Goal: Task Accomplishment & Management: Use online tool/utility

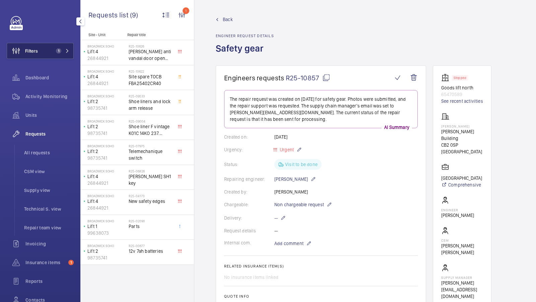
click at [59, 46] on button "Filters 1" at bounding box center [40, 51] width 67 height 16
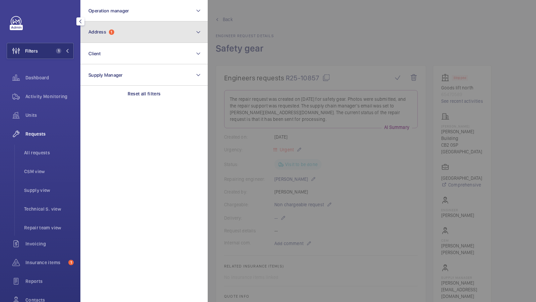
click at [137, 40] on button "Address 1" at bounding box center [143, 31] width 127 height 21
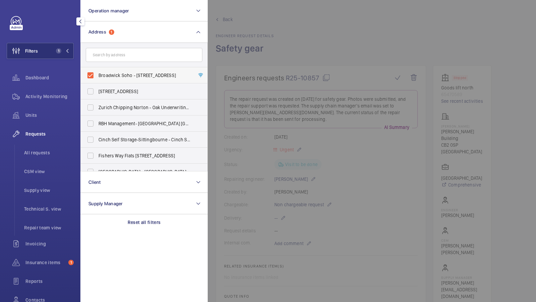
click at [128, 72] on span "Broadwick Soho - 20 Broadwick Street, LONDON W1F 8HT" at bounding box center [144, 75] width 92 height 7
click at [97, 72] on input "Broadwick Soho - 20 Broadwick Street, LONDON W1F 8HT" at bounding box center [90, 75] width 13 height 13
checkbox input "false"
click at [131, 52] on input "text" at bounding box center [144, 55] width 117 height 14
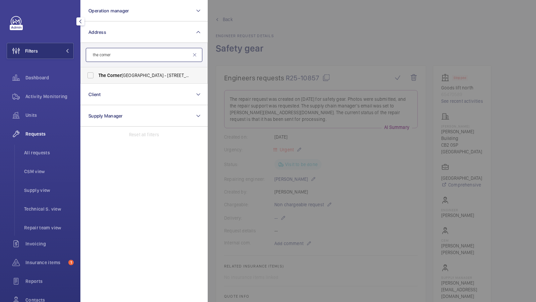
type input "the corner"
click at [109, 70] on label "The Corner Hotel Shoreditch - 42 Adler St, LONDON E1 1EE" at bounding box center [139, 75] width 117 height 16
click at [97, 70] on input "The Corner Hotel Shoreditch - 42 Adler St, LONDON E1 1EE" at bounding box center [90, 75] width 13 height 13
checkbox input "true"
click at [64, 43] on button "Filters 1" at bounding box center [40, 51] width 67 height 16
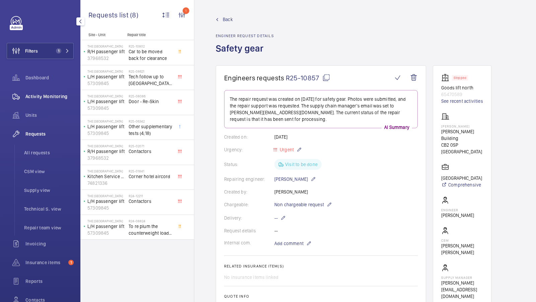
click at [49, 103] on div "Activity Monitoring" at bounding box center [40, 96] width 67 height 16
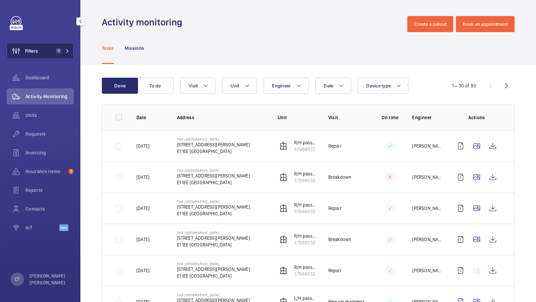
click at [55, 50] on span "1" at bounding box center [57, 50] width 8 height 5
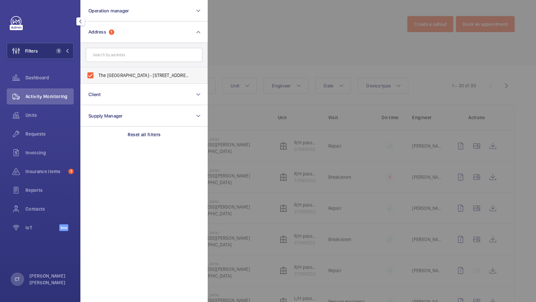
click at [125, 72] on span "The Corner Hotel Shoreditch - 42 Adler St, LONDON E1 1EE" at bounding box center [144, 75] width 92 height 7
click at [97, 72] on input "The Corner Hotel Shoreditch - 42 Adler St, LONDON E1 1EE" at bounding box center [90, 75] width 13 height 13
checkbox input "false"
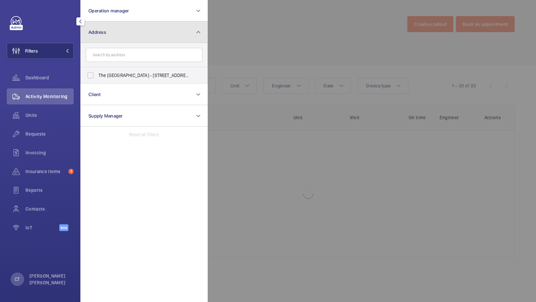
click at [136, 36] on button "Address" at bounding box center [143, 31] width 127 height 21
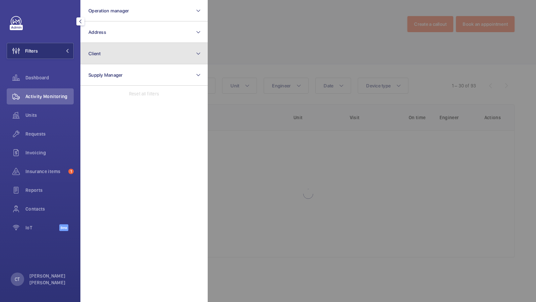
click at [114, 61] on button "Client" at bounding box center [143, 53] width 127 height 21
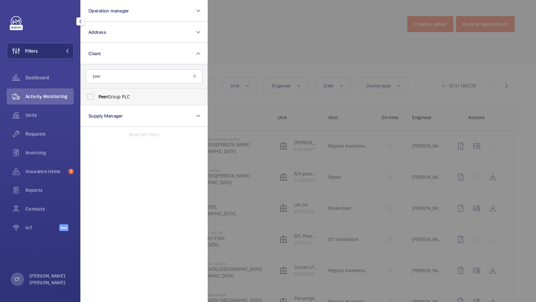
type input "peer"
click at [120, 94] on span "Peer Group PLC" at bounding box center [144, 96] width 92 height 7
click at [97, 94] on input "Peer Group PLC" at bounding box center [90, 96] width 13 height 13
checkbox input "true"
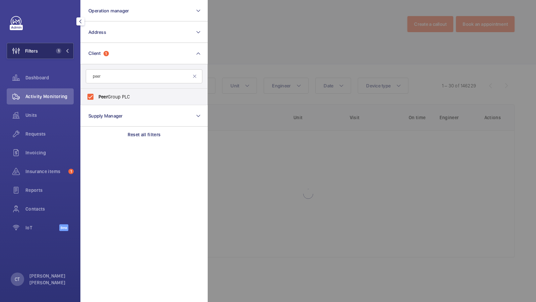
click at [45, 47] on button "Filters 1" at bounding box center [40, 51] width 67 height 16
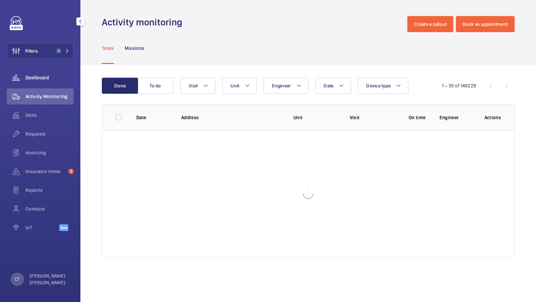
click at [38, 73] on div "Dashboard" at bounding box center [40, 78] width 67 height 16
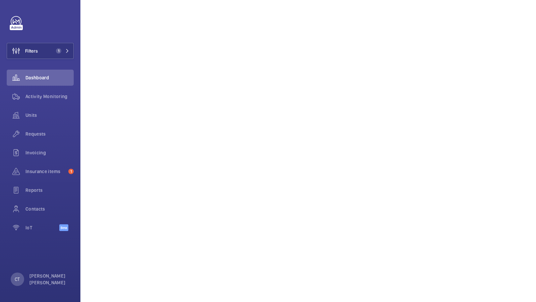
scroll to position [471, 0]
click at [31, 185] on div "Reports" at bounding box center [40, 190] width 67 height 16
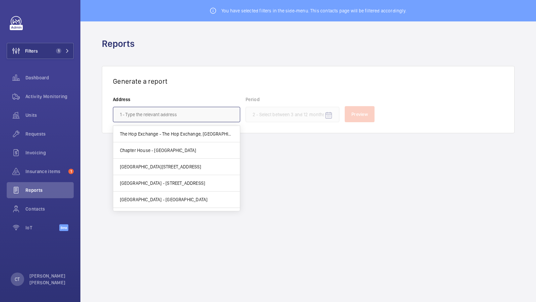
click at [154, 111] on input "text" at bounding box center [176, 114] width 127 height 15
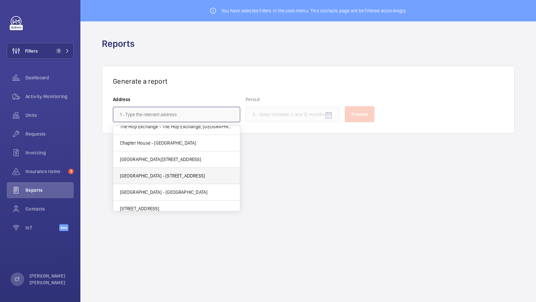
scroll to position [12, 0]
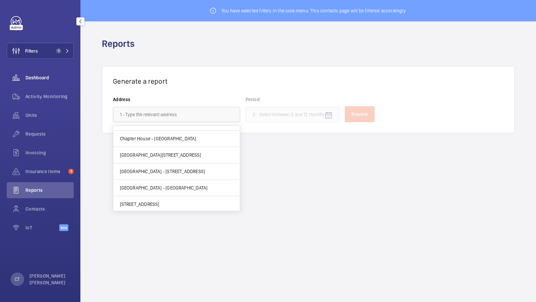
click at [44, 78] on span "Dashboard" at bounding box center [49, 77] width 48 height 7
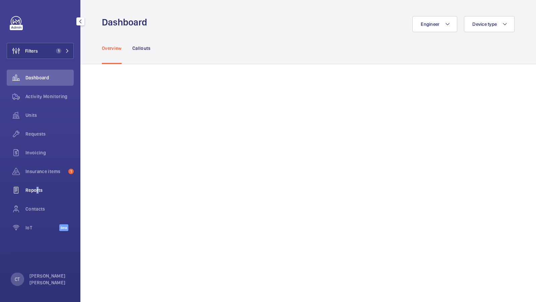
click at [35, 193] on span "Reports" at bounding box center [49, 190] width 48 height 7
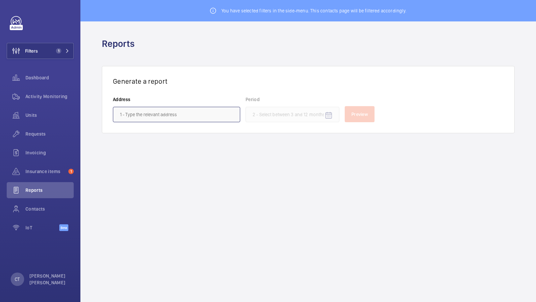
click at [166, 117] on input "text" at bounding box center [176, 114] width 127 height 15
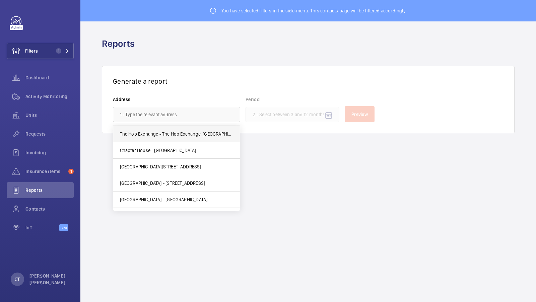
click at [177, 138] on mat-option "The Hop Exchange - The Hop Exchange, LONDON SE1 1TY" at bounding box center [176, 134] width 127 height 16
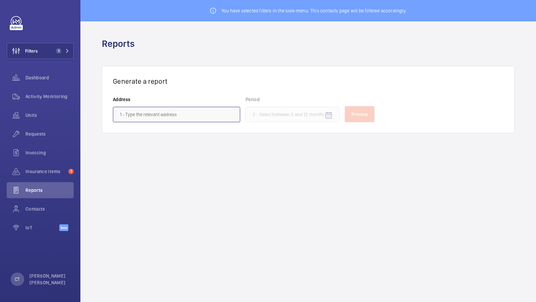
type input "The Hop Exchange - The Hop Exchange, LONDON SE1 1TY"
click at [300, 118] on input at bounding box center [292, 114] width 94 height 15
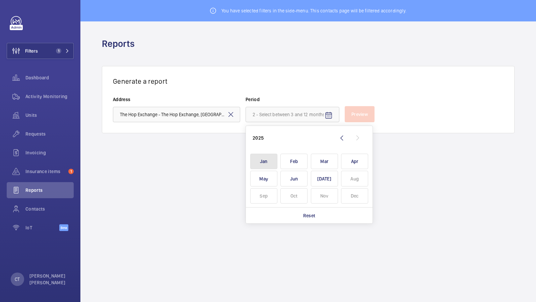
click at [266, 159] on span "Jan" at bounding box center [263, 162] width 27 height 16
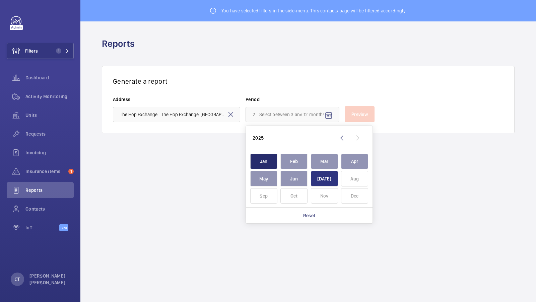
click at [322, 177] on span "Jul" at bounding box center [324, 179] width 27 height 16
type input "January 2025 - July 2025"
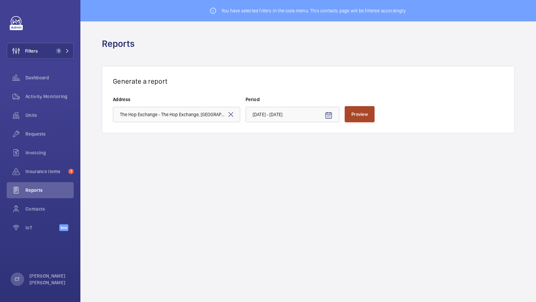
click at [363, 118] on button "Preview" at bounding box center [360, 114] width 30 height 16
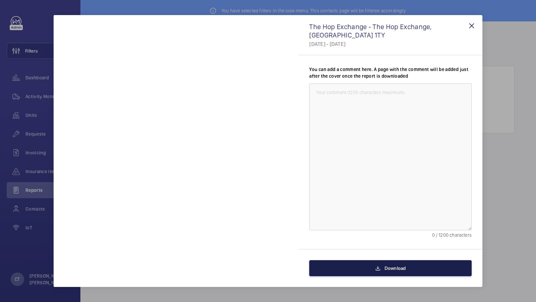
click at [395, 271] on button "Download" at bounding box center [390, 268] width 162 height 16
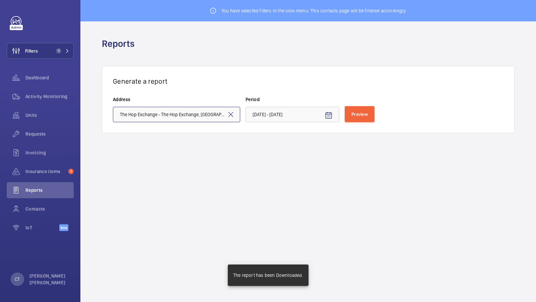
click at [185, 115] on input "The Hop Exchange - The Hop Exchange, LONDON SE1 1TY" at bounding box center [176, 114] width 127 height 15
click at [230, 113] on mat-icon at bounding box center [231, 114] width 8 height 8
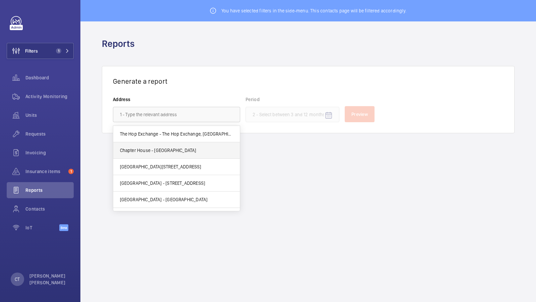
click at [165, 149] on span "Chapter House - Chapter House, LONDON SE1 3JW" at bounding box center [158, 150] width 76 height 7
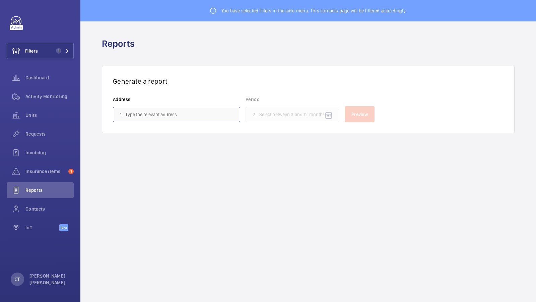
type input "Chapter House - Chapter House, LONDON SE1 3JW"
click at [326, 112] on mat-icon "Open calendar" at bounding box center [328, 115] width 8 height 8
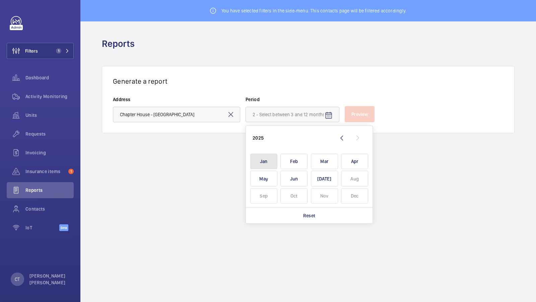
click at [259, 156] on span "Jan" at bounding box center [263, 162] width 27 height 16
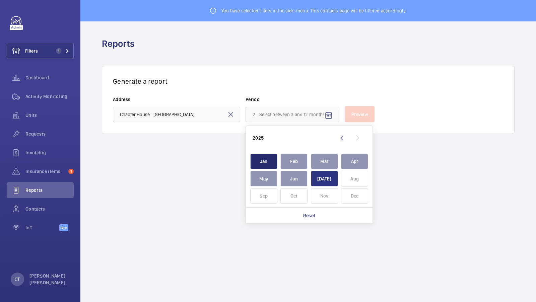
click at [315, 177] on span "Jul" at bounding box center [324, 179] width 27 height 16
type input "January 2025 - July 2025"
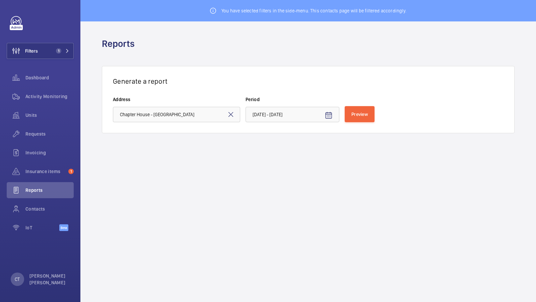
click at [361, 105] on form "Address Chapter House - Chapter House, LONDON SE1 3JW Period January 2025 - Jul…" at bounding box center [308, 109] width 390 height 26
click at [358, 112] on span "Preview" at bounding box center [359, 113] width 16 height 5
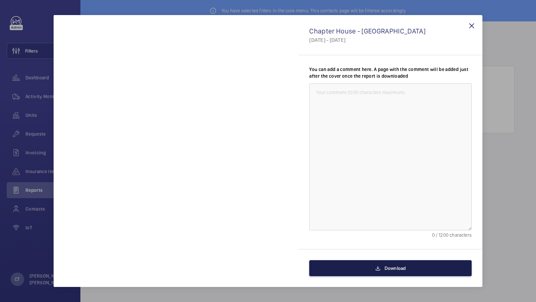
click at [380, 267] on mat-icon at bounding box center [377, 268] width 5 height 8
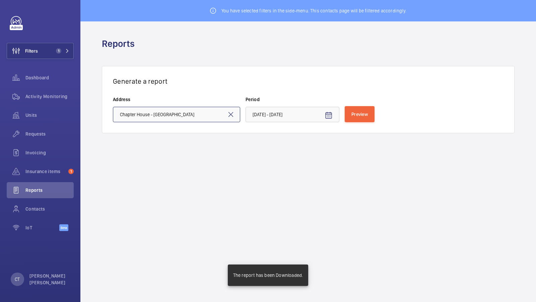
click at [235, 116] on input "Chapter House - Chapter House, LONDON SE1 3JW" at bounding box center [176, 114] width 127 height 15
click at [230, 116] on mat-icon at bounding box center [231, 114] width 8 height 8
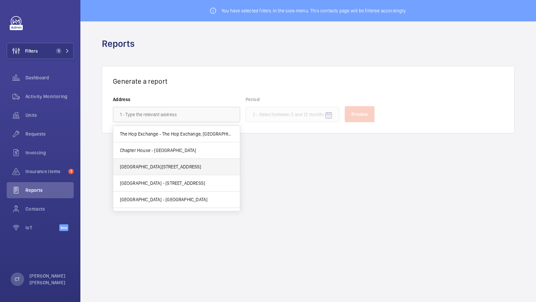
click at [176, 170] on mat-option "Biranne House - Southwark Street, LONDON SE1 1TQ" at bounding box center [176, 167] width 127 height 16
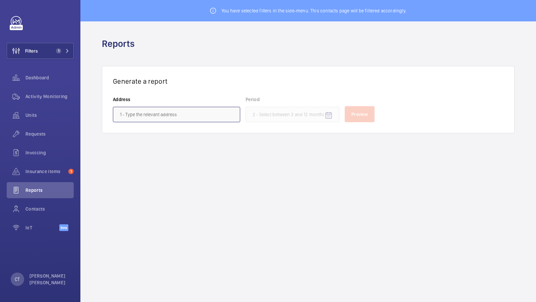
type input "Biranne House - Southwark Street, LONDON SE1 1TQ"
click at [330, 115] on mat-icon "Open calendar" at bounding box center [328, 115] width 8 height 8
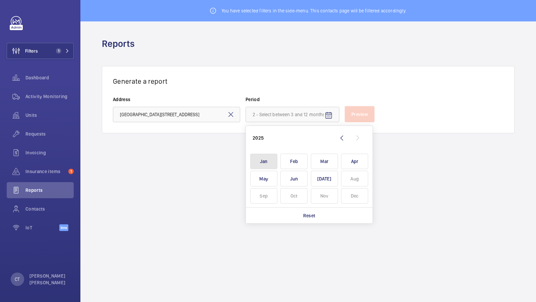
click at [256, 162] on span "Jan" at bounding box center [263, 162] width 27 height 16
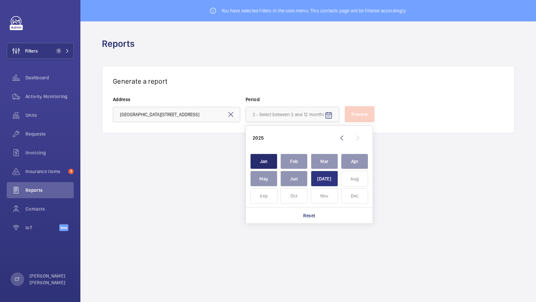
click at [325, 181] on span "Jul" at bounding box center [324, 179] width 27 height 16
type input "January 2025 - July 2025"
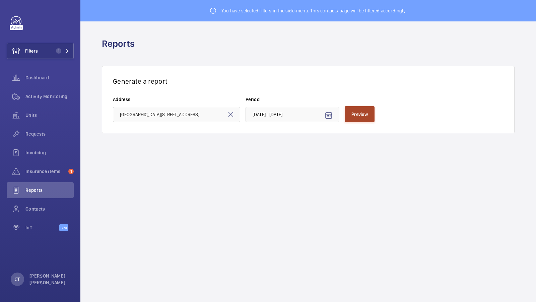
click at [357, 120] on button "Preview" at bounding box center [360, 114] width 30 height 16
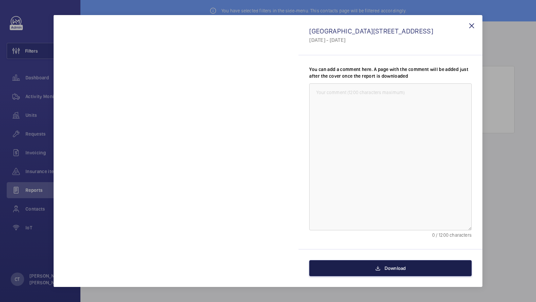
click at [379, 262] on button "Download" at bounding box center [390, 268] width 162 height 16
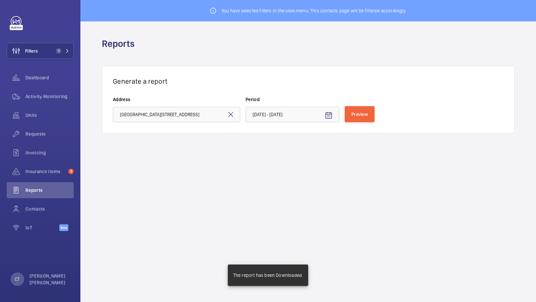
click at [230, 115] on mat-icon at bounding box center [231, 114] width 8 height 8
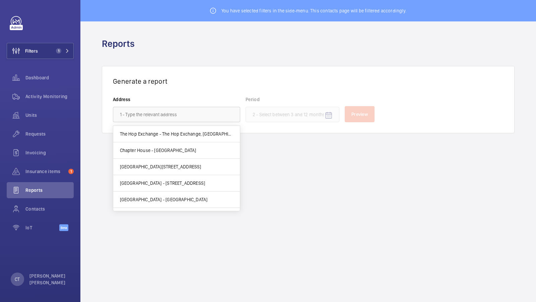
click at [218, 83] on h3 "Generate a report" at bounding box center [308, 81] width 390 height 8
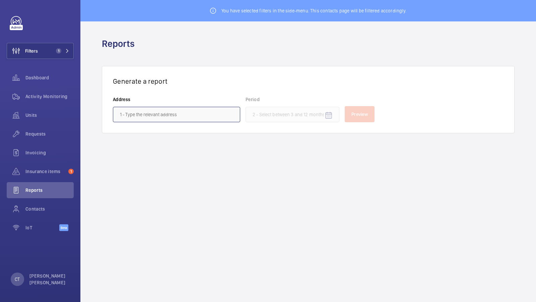
click at [173, 118] on input "text" at bounding box center [176, 114] width 127 height 15
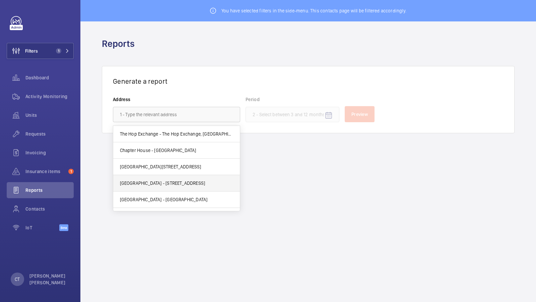
click at [170, 185] on span "Apollo House - Morden Road, MORDEN Sm4 5AZ" at bounding box center [162, 183] width 85 height 7
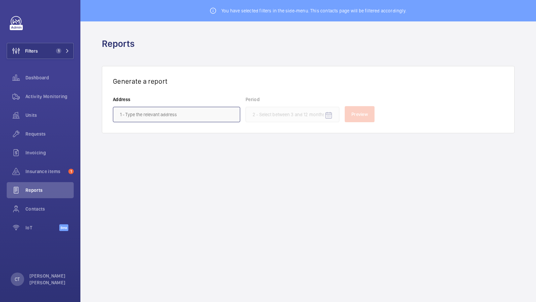
type input "Apollo House - Morden Road, MORDEN Sm4 5AZ"
click at [321, 114] on span "Open calendar" at bounding box center [328, 115] width 16 height 16
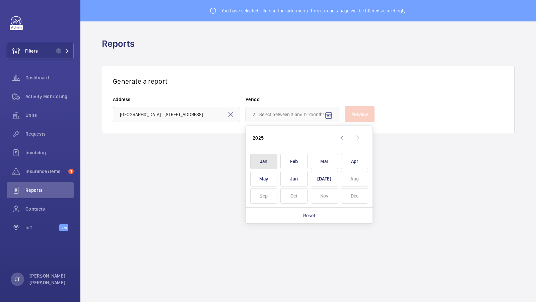
click at [258, 161] on span "Jan" at bounding box center [263, 162] width 27 height 16
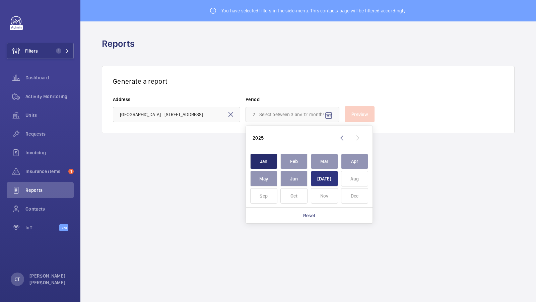
click at [322, 175] on span "Jul" at bounding box center [324, 179] width 27 height 16
type input "January 2025 - July 2025"
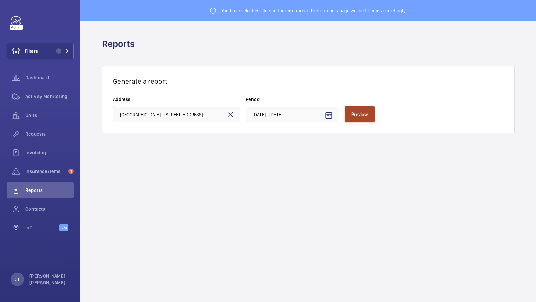
click at [354, 111] on span "Preview" at bounding box center [359, 113] width 16 height 5
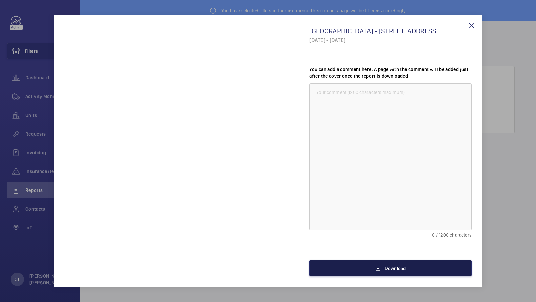
click at [397, 268] on span "Download" at bounding box center [394, 267] width 21 height 5
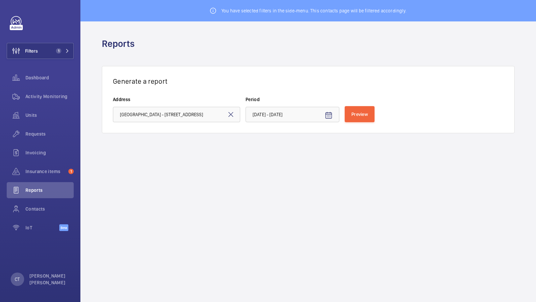
click at [256, 187] on wm-front-admin-reports "You have selected filters in the side-menu. This contacts page will be filtered…" at bounding box center [307, 151] width 455 height 302
click at [229, 116] on mat-icon at bounding box center [231, 114] width 8 height 8
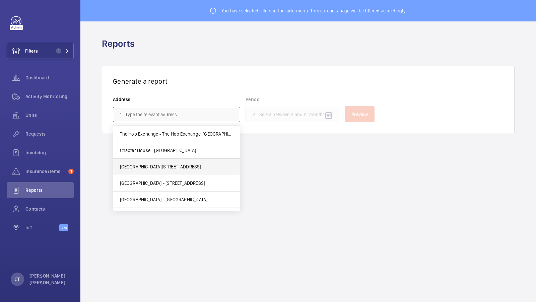
scroll to position [12, 0]
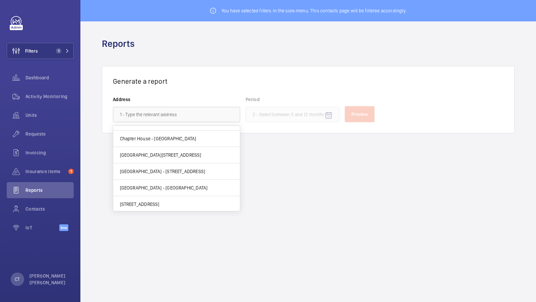
click at [161, 188] on span "Athena House - Athena House, MORDEN SM4 5AZ" at bounding box center [164, 187] width 88 height 7
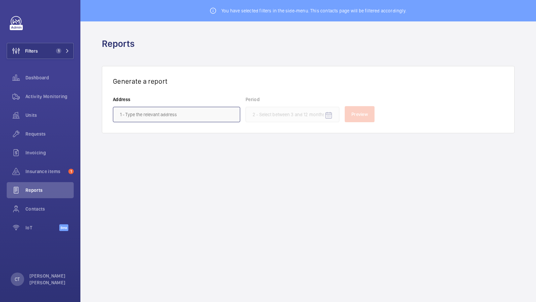
type input "Athena House - Athena House, MORDEN SM4 5AZ"
click at [329, 115] on mat-icon "Open calendar" at bounding box center [328, 115] width 8 height 8
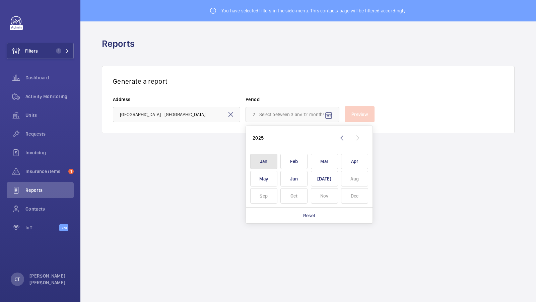
click at [269, 157] on span "Jan" at bounding box center [263, 162] width 27 height 16
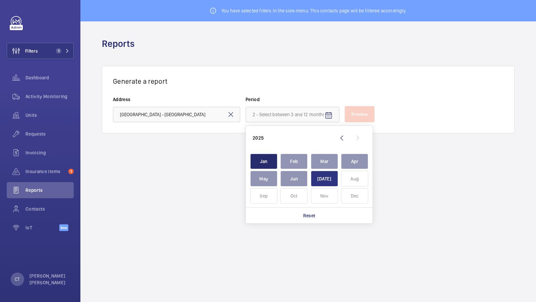
click at [330, 173] on span "Jul" at bounding box center [324, 179] width 27 height 16
type input "January 2025 - July 2025"
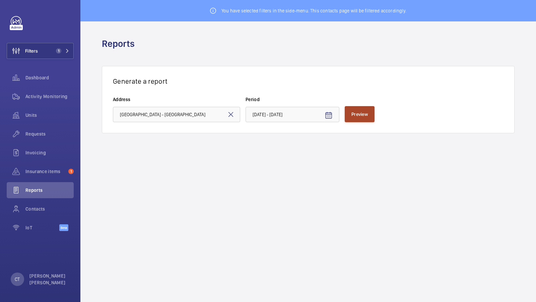
click at [357, 121] on button "Preview" at bounding box center [360, 114] width 30 height 16
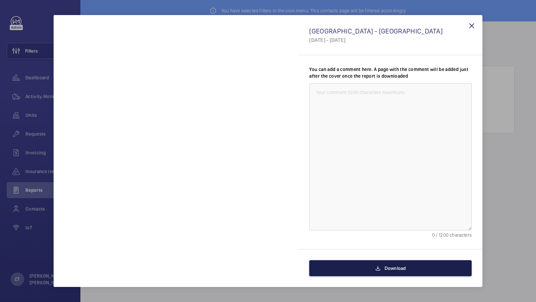
click at [389, 268] on span "Download" at bounding box center [394, 267] width 21 height 5
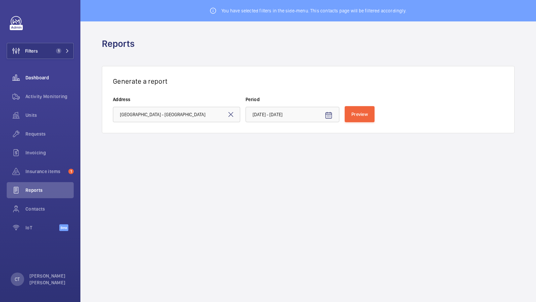
click at [43, 73] on div "Dashboard" at bounding box center [40, 78] width 67 height 16
click at [38, 77] on span "Dashboard" at bounding box center [49, 77] width 48 height 7
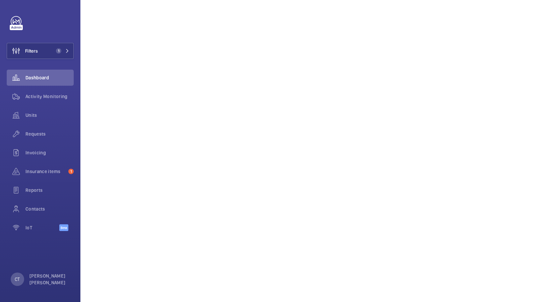
scroll to position [606, 0]
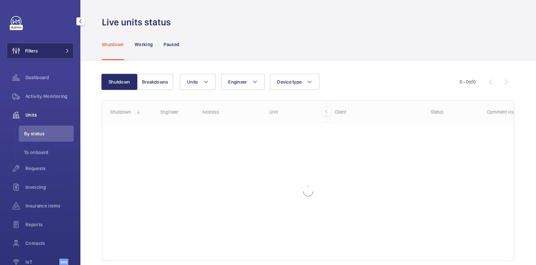
click at [54, 52] on button "Filters" at bounding box center [40, 51] width 67 height 16
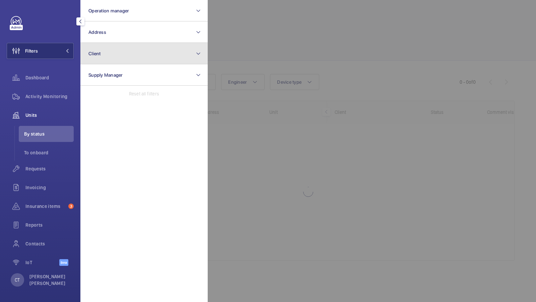
click at [105, 55] on button "Client" at bounding box center [143, 53] width 127 height 21
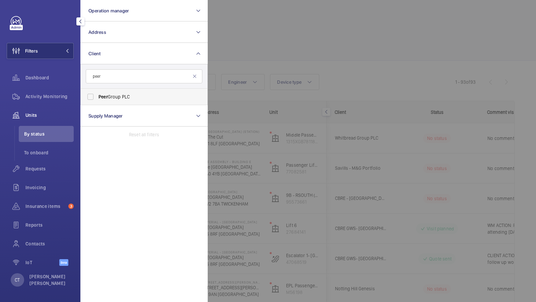
type input "peer"
click at [116, 90] on label "Peer Group PLC" at bounding box center [139, 97] width 117 height 16
click at [97, 90] on input "Peer Group PLC" at bounding box center [90, 96] width 13 height 13
checkbox input "true"
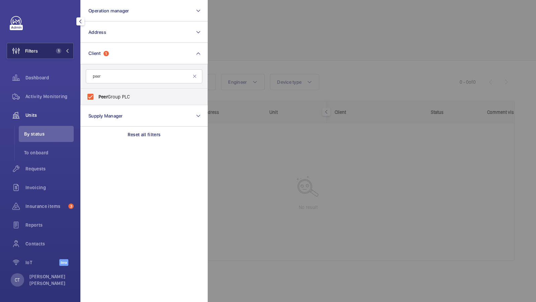
click at [54, 51] on span "1" at bounding box center [57, 50] width 8 height 5
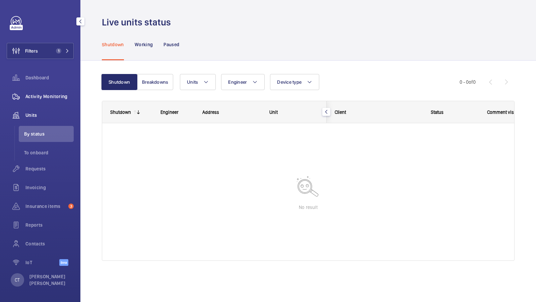
click at [52, 95] on span "Activity Monitoring" at bounding box center [49, 96] width 48 height 7
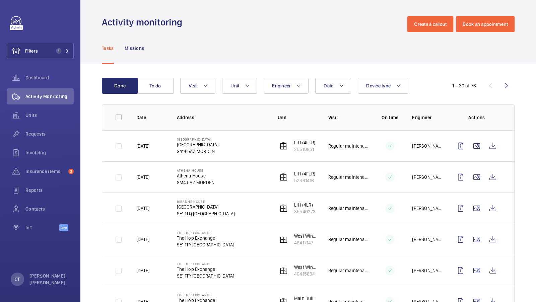
click at [259, 62] on div "Tasks Missions" at bounding box center [308, 48] width 412 height 32
click at [259, 61] on div "Tasks Missions" at bounding box center [308, 48] width 412 height 32
click at [56, 44] on button "Filters 1" at bounding box center [40, 51] width 67 height 16
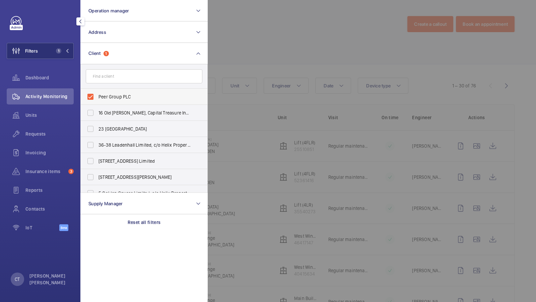
click at [136, 96] on span "Peer Group PLC" at bounding box center [144, 96] width 92 height 7
click at [97, 96] on input "Peer Group PLC" at bounding box center [90, 96] width 13 height 13
checkbox input "false"
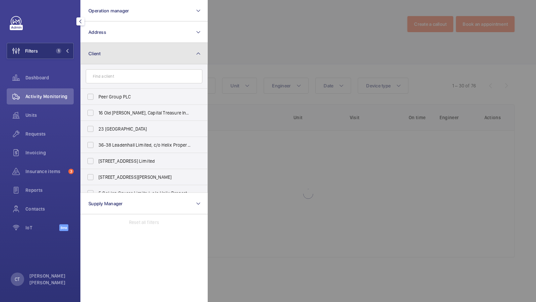
click at [170, 57] on button "Client" at bounding box center [143, 53] width 127 height 21
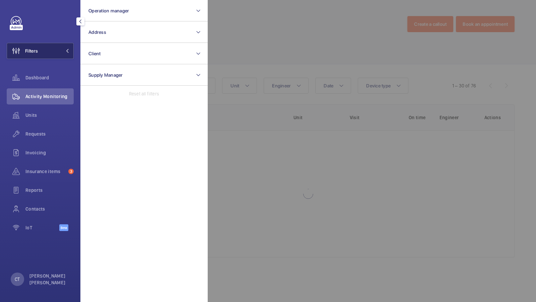
click at [34, 47] on span "Filters" at bounding box center [22, 51] width 31 height 16
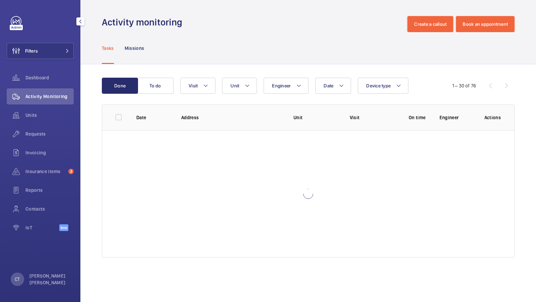
click at [248, 53] on div "Tasks Missions" at bounding box center [308, 48] width 412 height 32
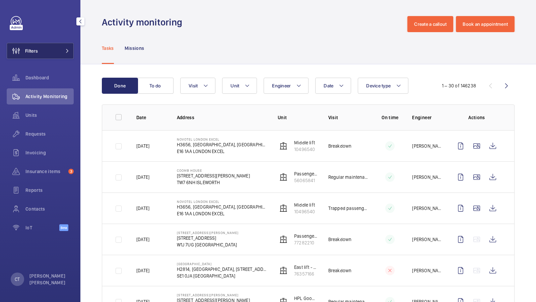
click at [63, 57] on button "Filters" at bounding box center [40, 51] width 67 height 16
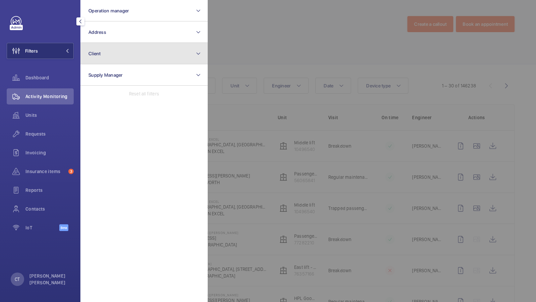
click at [124, 49] on button "Client" at bounding box center [143, 53] width 127 height 21
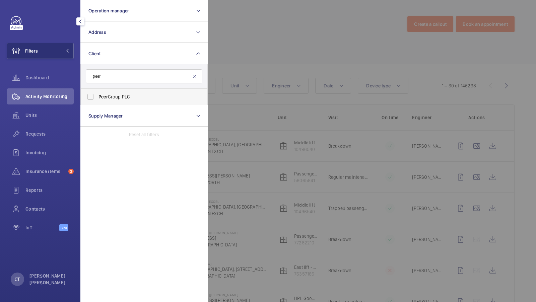
type input "peer"
click at [105, 98] on span "Peer" at bounding box center [102, 96] width 9 height 5
click at [55, 54] on button "Filters" at bounding box center [40, 51] width 67 height 16
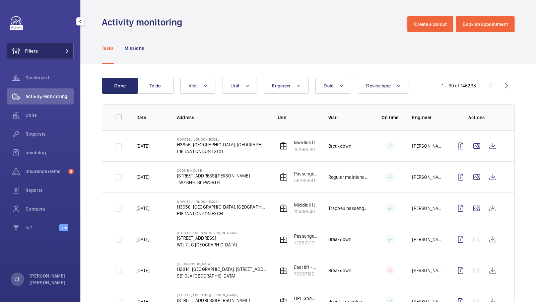
click at [61, 52] on button "Filters" at bounding box center [40, 51] width 67 height 16
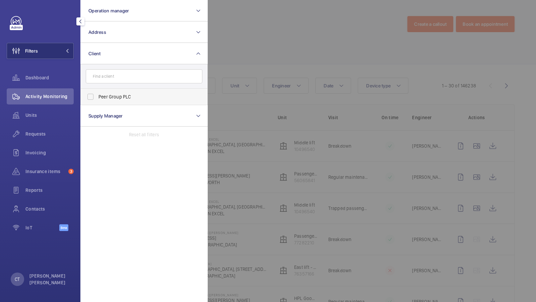
click at [109, 95] on span "Peer Group PLC" at bounding box center [144, 96] width 92 height 7
click at [97, 95] on input "Peer Group PLC" at bounding box center [90, 96] width 13 height 13
checkbox input "true"
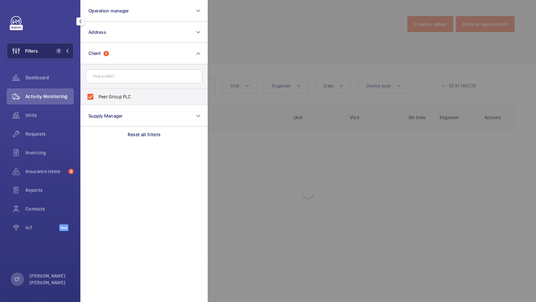
click at [57, 57] on button "Filters 1" at bounding box center [40, 51] width 67 height 16
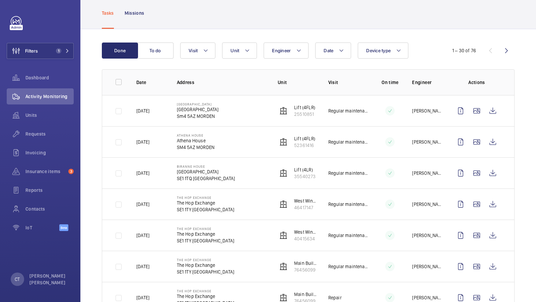
scroll to position [6, 0]
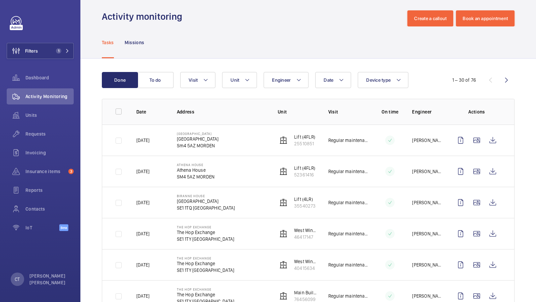
click at [37, 132] on span "Requests" at bounding box center [49, 134] width 48 height 7
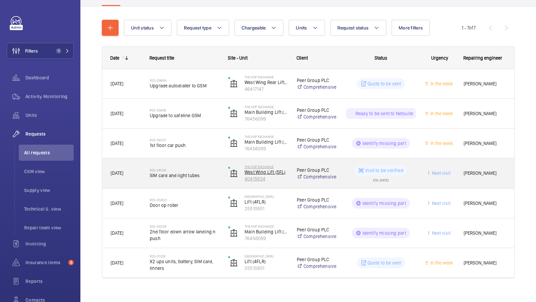
scroll to position [71, 0]
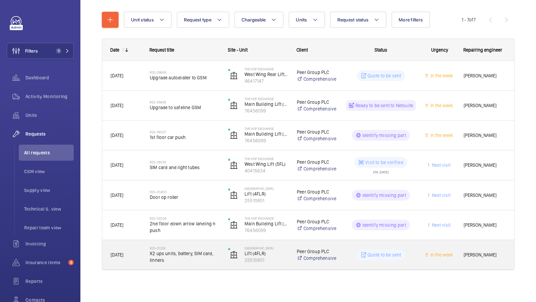
click at [199, 257] on span "X2 ups units, battery, SIM card, linners" at bounding box center [185, 256] width 70 height 13
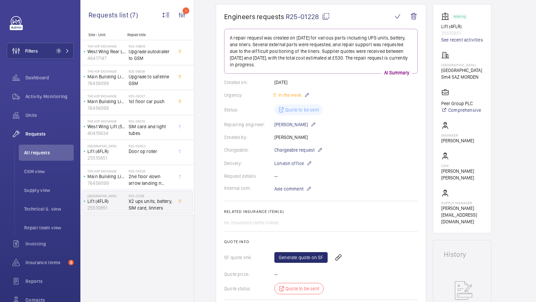
scroll to position [61, 0]
click at [303, 149] on span "Chargeable request" at bounding box center [294, 150] width 40 height 7
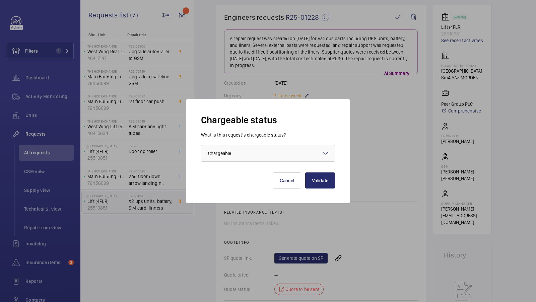
click at [291, 155] on div at bounding box center [267, 153] width 133 height 16
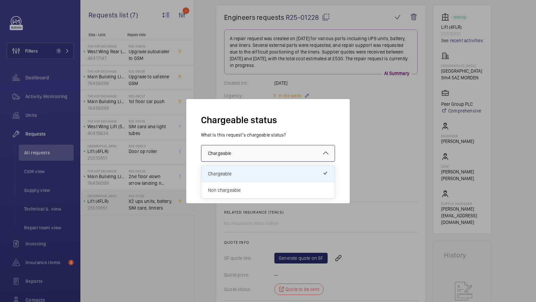
click at [251, 188] on span "Non chargeable" at bounding box center [268, 190] width 120 height 7
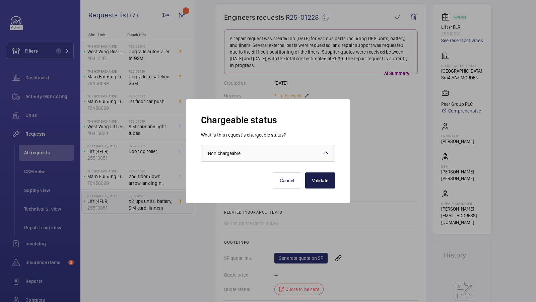
click at [318, 184] on button "Validate" at bounding box center [320, 180] width 30 height 16
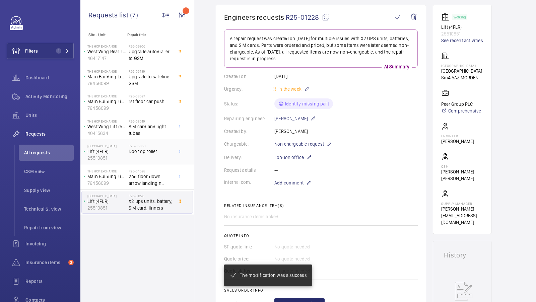
click at [152, 161] on div "R25-05853 Door op roller" at bounding box center [151, 153] width 44 height 19
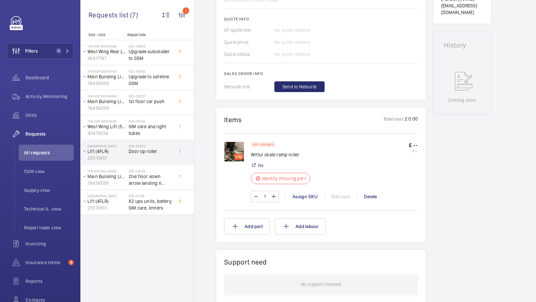
scroll to position [287, 0]
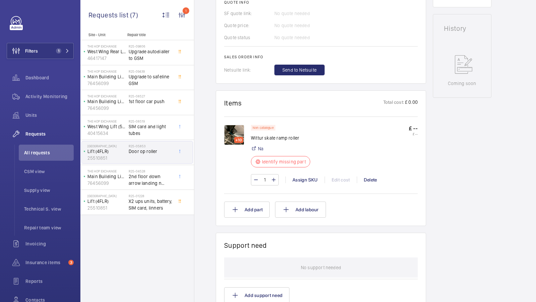
click at [229, 129] on img at bounding box center [234, 135] width 20 height 20
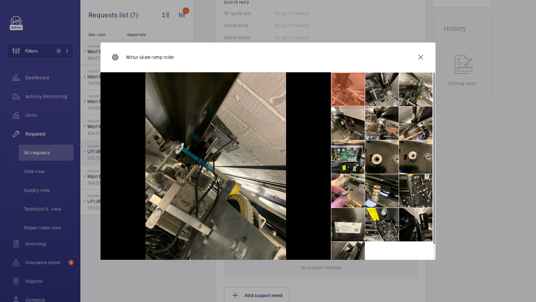
click at [375, 100] on li at bounding box center [381, 89] width 33 height 33
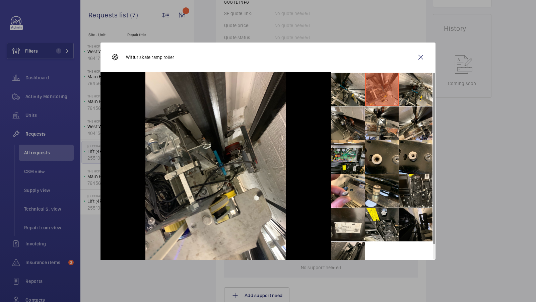
click at [352, 125] on li at bounding box center [347, 122] width 33 height 33
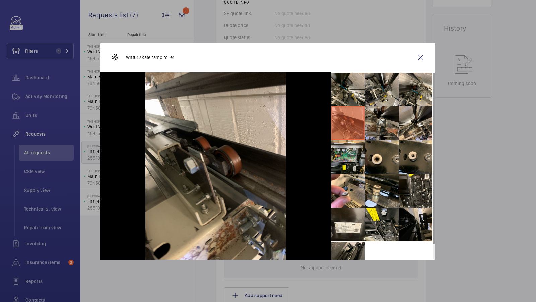
click at [388, 125] on li at bounding box center [381, 122] width 33 height 33
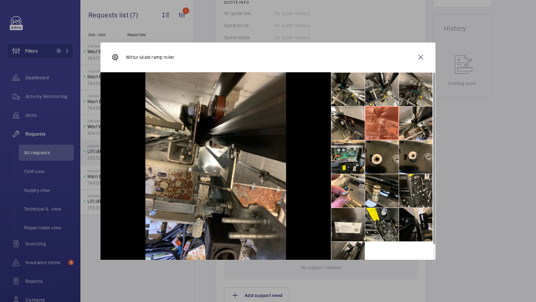
click at [425, 81] on li at bounding box center [415, 89] width 33 height 33
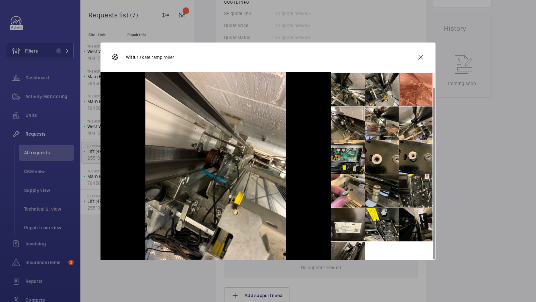
scroll to position [15, 0]
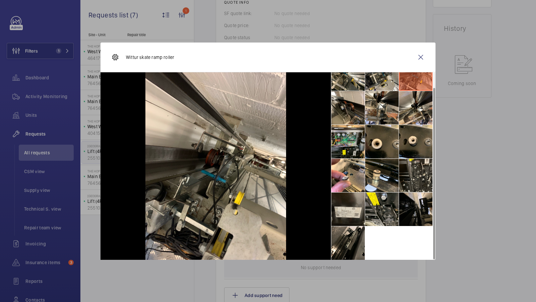
click at [356, 216] on li at bounding box center [347, 209] width 33 height 33
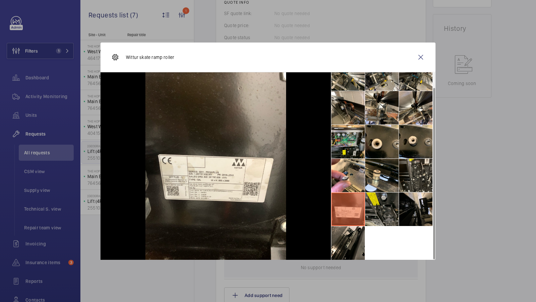
click at [377, 213] on li at bounding box center [381, 209] width 33 height 33
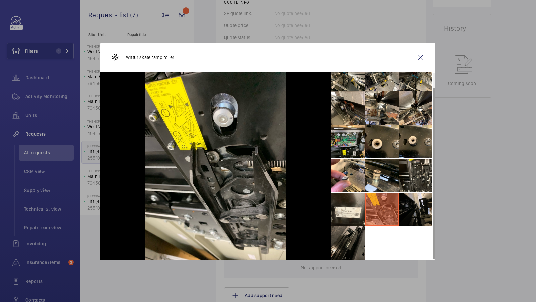
click at [353, 245] on li at bounding box center [347, 242] width 33 height 33
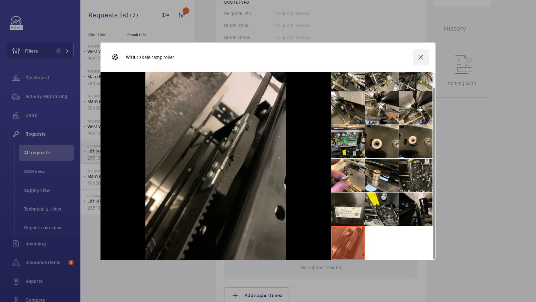
click at [424, 58] on wm-front-icon-button at bounding box center [420, 57] width 16 height 16
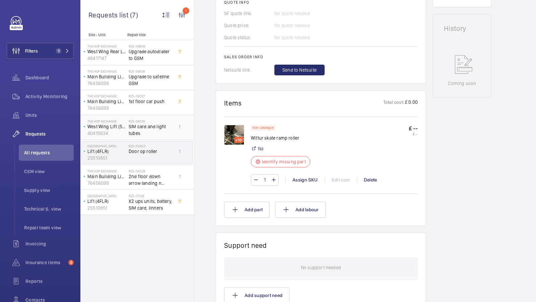
click at [154, 134] on span "SIM card and light tubes" at bounding box center [151, 129] width 44 height 13
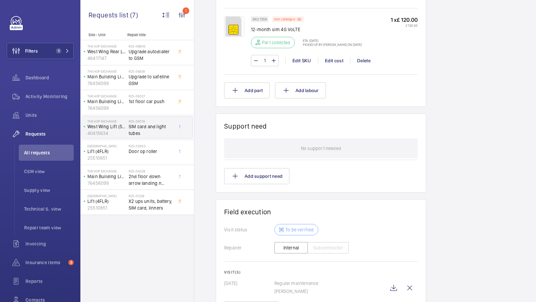
scroll to position [519, 0]
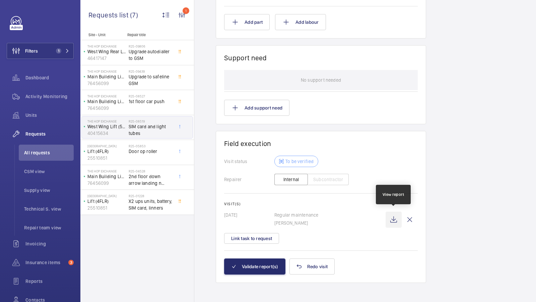
click at [391, 219] on wm-front-icon-button at bounding box center [393, 220] width 16 height 16
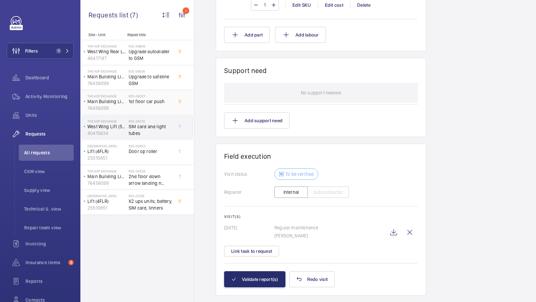
click at [148, 106] on div "R25-08527 1st floor car push" at bounding box center [151, 103] width 44 height 19
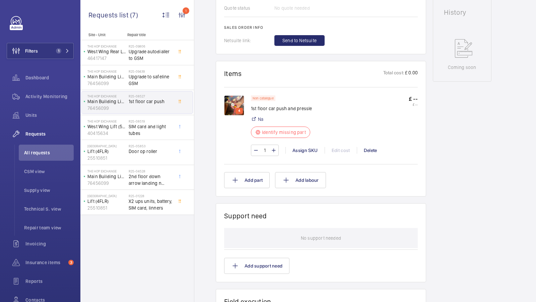
scroll to position [332, 0]
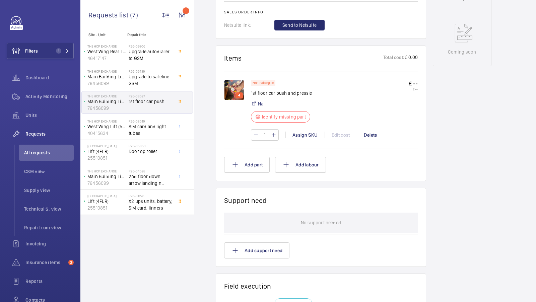
click at [232, 87] on img at bounding box center [234, 90] width 20 height 20
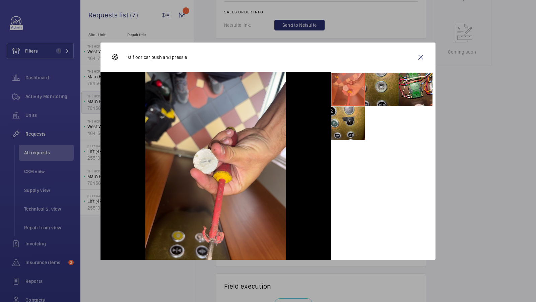
click at [381, 102] on li at bounding box center [381, 89] width 33 height 33
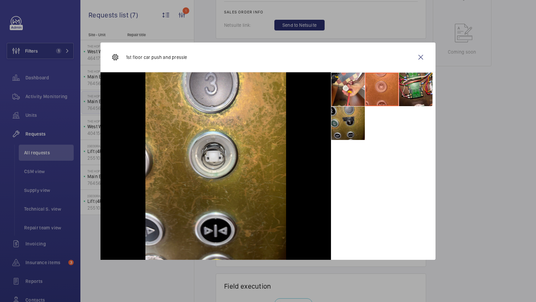
click at [344, 127] on li at bounding box center [347, 122] width 33 height 33
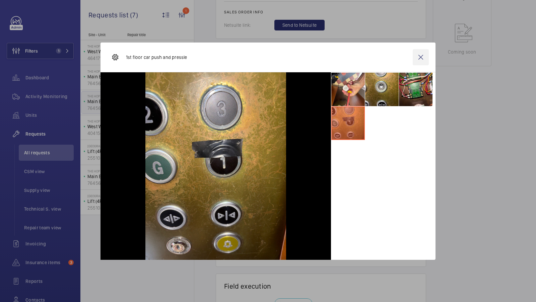
click at [424, 57] on wm-front-icon-button at bounding box center [420, 57] width 16 height 16
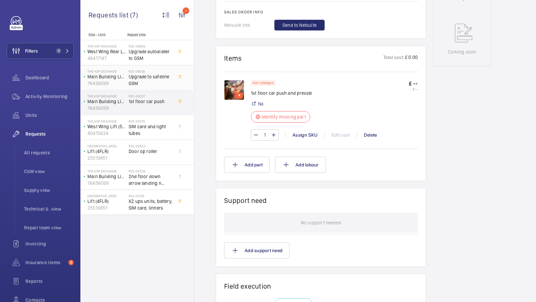
click at [150, 76] on span "Upgrade to safeline GSM" at bounding box center [151, 79] width 44 height 13
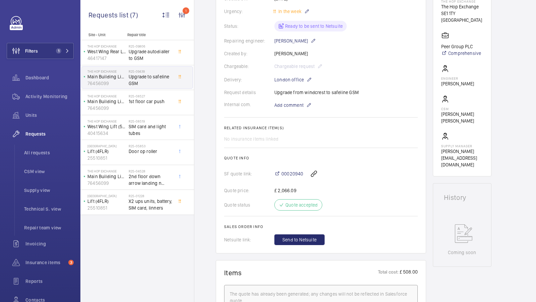
scroll to position [124, 0]
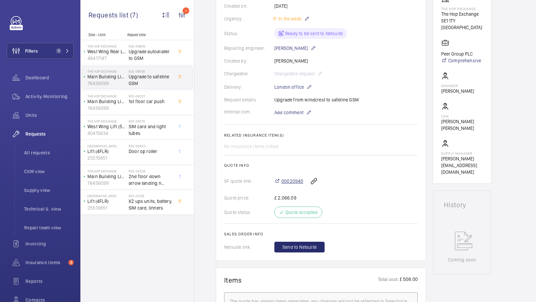
click at [291, 183] on span "00020940" at bounding box center [292, 181] width 22 height 7
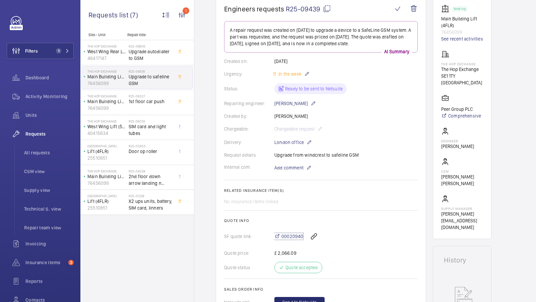
scroll to position [42, 0]
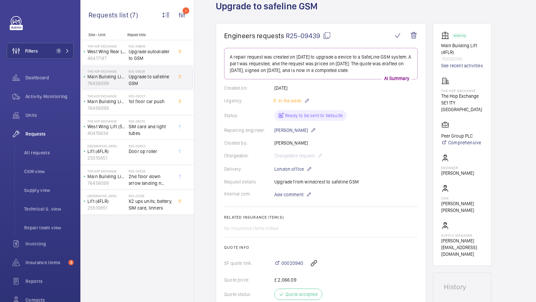
click at [328, 34] on mat-icon at bounding box center [327, 35] width 8 height 8
click at [151, 59] on span "Upgrade autodialler to GSM" at bounding box center [151, 54] width 44 height 13
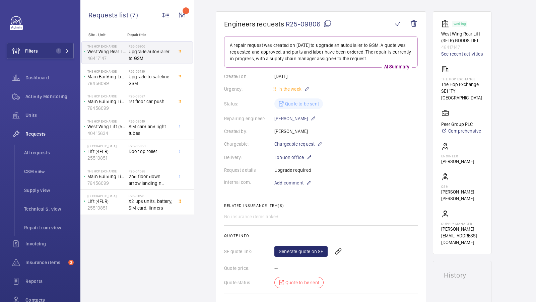
scroll to position [48, 0]
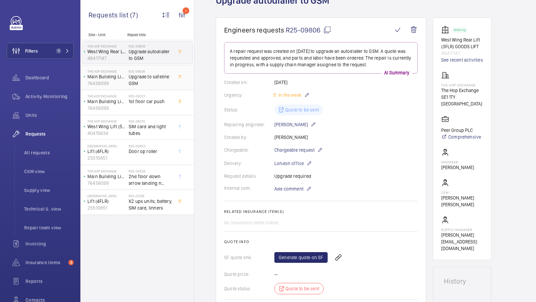
click at [156, 78] on span "Upgrade to safeline GSM" at bounding box center [151, 79] width 44 height 13
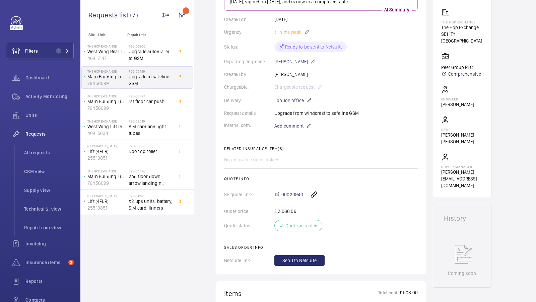
scroll to position [121, 0]
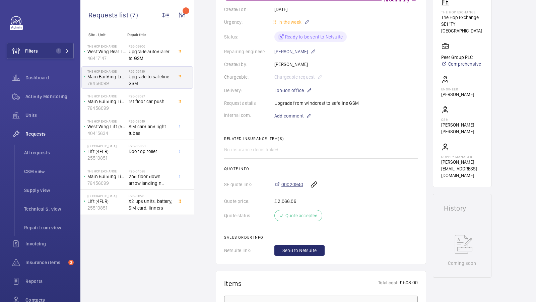
click at [293, 185] on span "00020940" at bounding box center [292, 184] width 22 height 7
click at [41, 49] on button "Filters 1" at bounding box center [40, 51] width 67 height 16
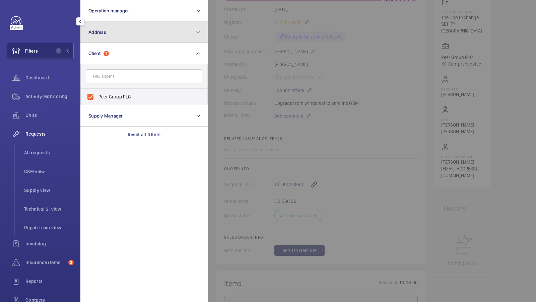
click at [136, 27] on button "Address" at bounding box center [143, 31] width 127 height 21
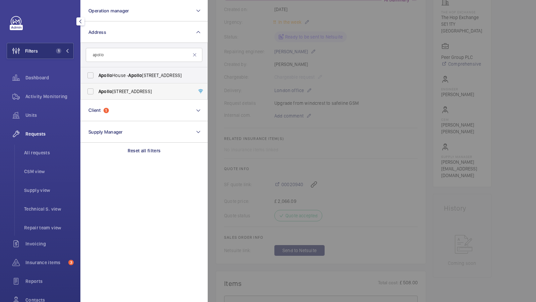
type input "apollo"
click at [131, 94] on span "Apollo House - Morden Road, MORDEN Sm4 5AZ" at bounding box center [144, 91] width 92 height 7
click at [97, 94] on input "Apollo House - Morden Road, MORDEN Sm4 5AZ" at bounding box center [90, 91] width 13 height 13
checkbox input "true"
click at [130, 77] on span "Apollo" at bounding box center [135, 75] width 14 height 5
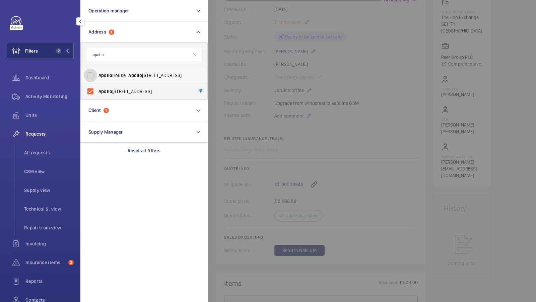
click at [97, 77] on input "Apollo House - Apollo House, Morden, LONDON Sm4 5AZ" at bounding box center [90, 75] width 13 height 13
checkbox input "true"
click at [53, 52] on button "Filters 3" at bounding box center [40, 51] width 67 height 16
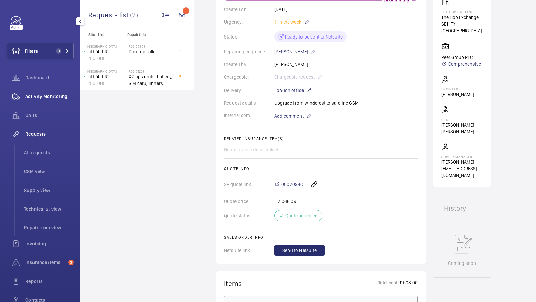
click at [42, 95] on span "Activity Monitoring" at bounding box center [49, 96] width 48 height 7
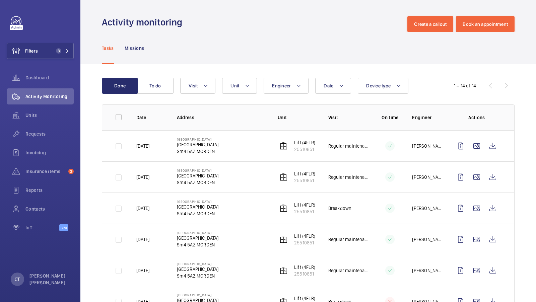
click at [501, 83] on div "1 – 14 of 14" at bounding box center [474, 86] width 80 height 8
click at [49, 79] on span "Dashboard" at bounding box center [49, 77] width 48 height 7
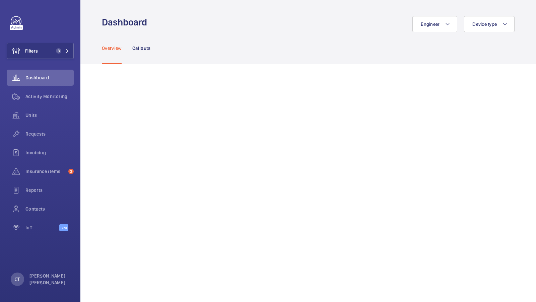
click at [312, 53] on div "Overview Callouts" at bounding box center [308, 48] width 412 height 32
click at [59, 47] on button "Filters" at bounding box center [40, 51] width 67 height 16
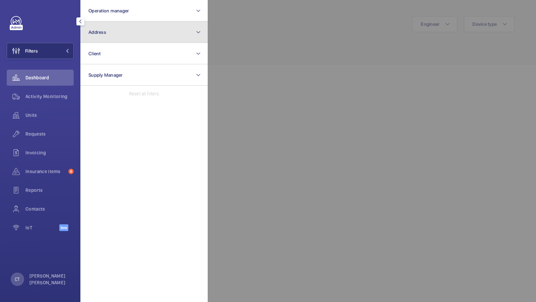
click at [145, 38] on button "Address" at bounding box center [143, 31] width 127 height 21
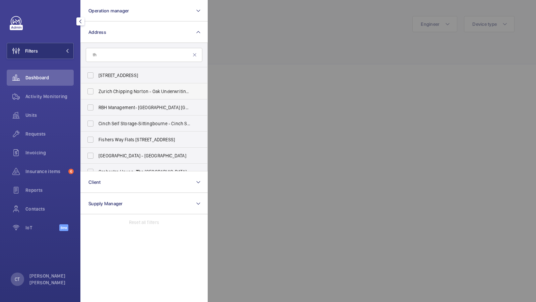
type input "t"
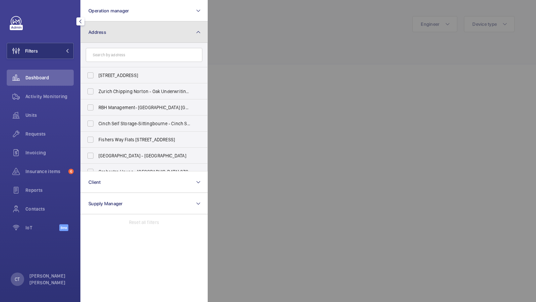
click at [136, 32] on button "Address" at bounding box center [143, 31] width 127 height 21
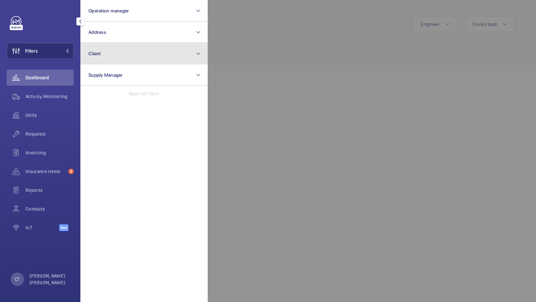
click at [119, 55] on button "Client" at bounding box center [143, 53] width 127 height 21
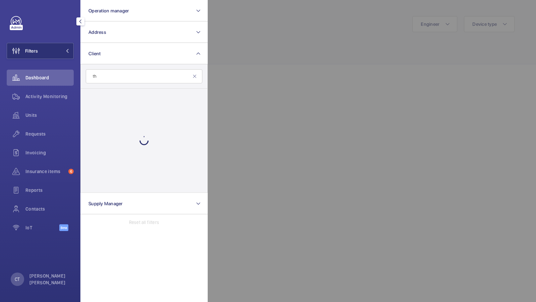
type input "t"
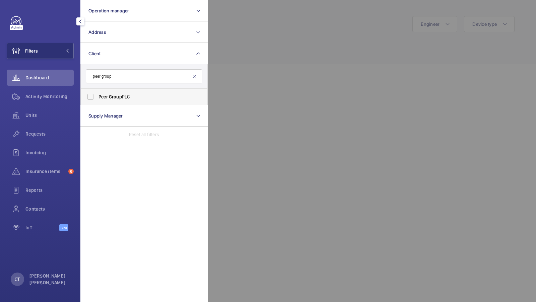
type input "peer group"
click at [107, 100] on label "Peer Group PLC" at bounding box center [139, 97] width 117 height 16
click at [97, 100] on input "Peer Group PLC" at bounding box center [90, 96] width 13 height 13
checkbox input "true"
click at [58, 48] on button "Filters 1" at bounding box center [40, 51] width 67 height 16
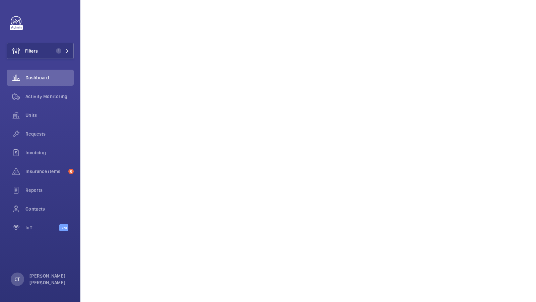
scroll to position [242, 0]
click at [36, 188] on span "Reports" at bounding box center [49, 190] width 48 height 7
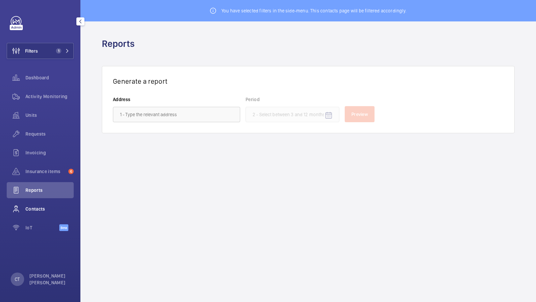
click at [38, 215] on div "Contacts" at bounding box center [40, 209] width 67 height 16
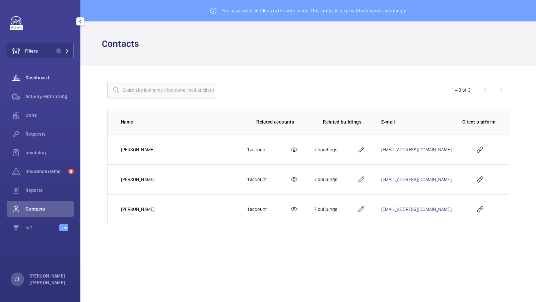
click at [45, 76] on span "Dashboard" at bounding box center [49, 77] width 48 height 7
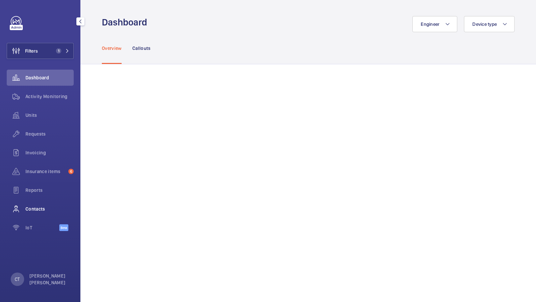
click at [33, 206] on span "Contacts" at bounding box center [49, 209] width 48 height 7
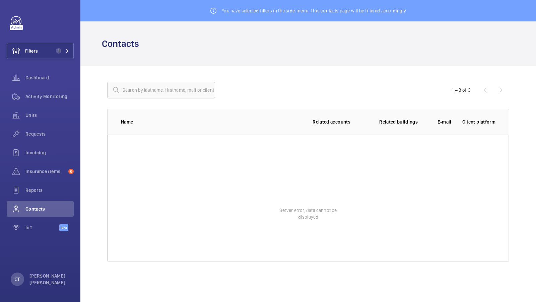
click at [284, 53] on wm-front-admin-header "Contacts" at bounding box center [307, 43] width 455 height 45
click at [485, 59] on wm-front-admin-header "Contacts" at bounding box center [307, 43] width 455 height 45
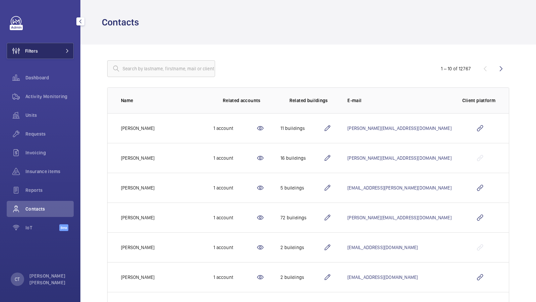
click at [63, 51] on span at bounding box center [65, 51] width 8 height 4
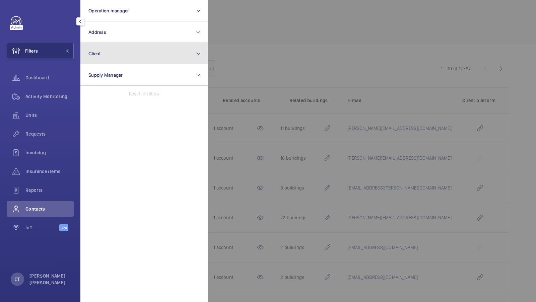
click at [124, 54] on button "Client" at bounding box center [143, 53] width 127 height 21
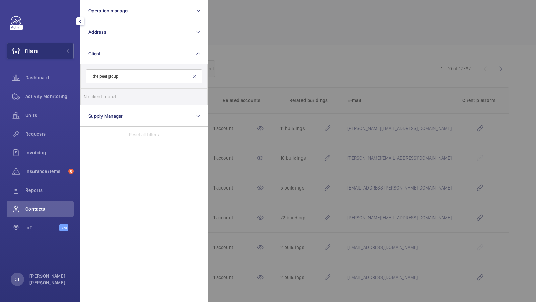
click at [135, 75] on input "the peer group" at bounding box center [144, 76] width 117 height 14
type input "t"
type input "peer group"
click at [116, 94] on span "Group" at bounding box center [115, 96] width 13 height 5
click at [97, 94] on input "Peer Group PLC" at bounding box center [90, 96] width 13 height 13
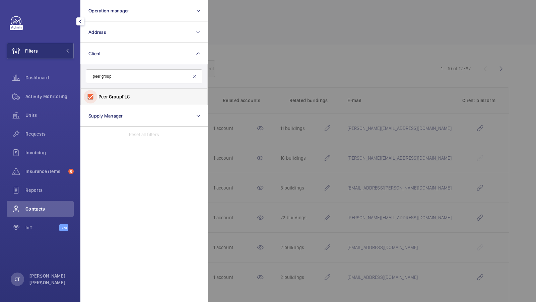
checkbox input "true"
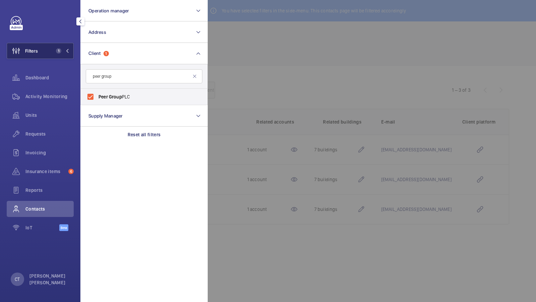
click at [51, 46] on button "Filters 1" at bounding box center [40, 51] width 67 height 16
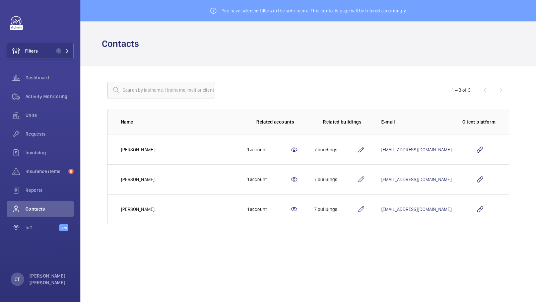
click at [323, 90] on div at bounding box center [267, 90] width 321 height 16
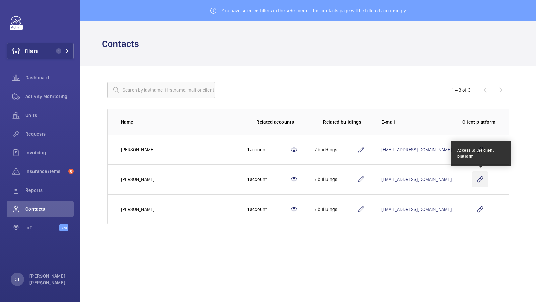
click at [478, 181] on wm-front-icon-button at bounding box center [480, 179] width 16 height 16
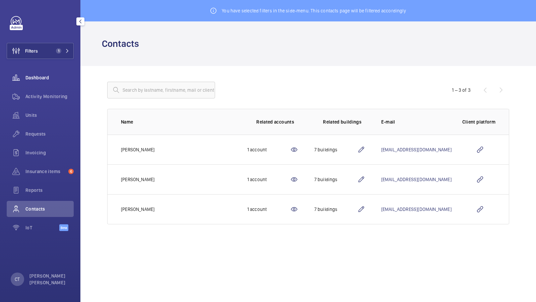
click at [43, 84] on div "Dashboard" at bounding box center [40, 78] width 67 height 16
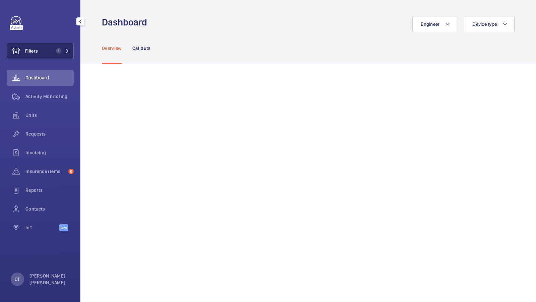
click at [64, 53] on span "1" at bounding box center [61, 50] width 16 height 5
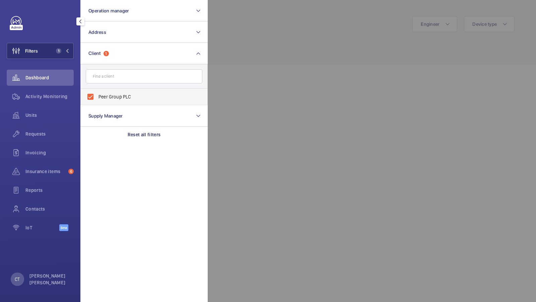
click at [118, 93] on span "Peer Group PLC" at bounding box center [144, 96] width 92 height 7
click at [97, 93] on input "Peer Group PLC" at bounding box center [90, 96] width 13 height 13
checkbox input "false"
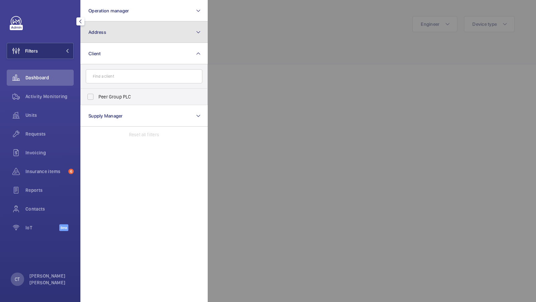
click at [141, 27] on button "Address" at bounding box center [143, 31] width 127 height 21
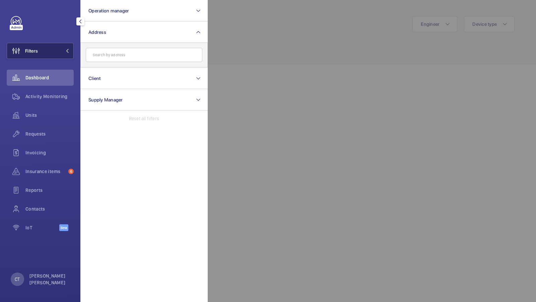
click at [59, 51] on button "Filters" at bounding box center [40, 51] width 67 height 16
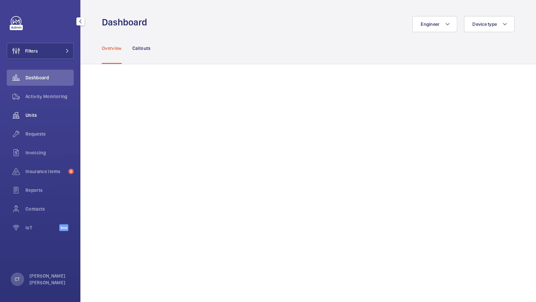
click at [30, 121] on div "Units" at bounding box center [40, 115] width 67 height 16
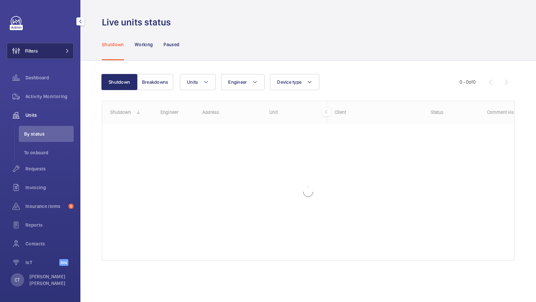
click at [60, 51] on button "Filters" at bounding box center [40, 51] width 67 height 16
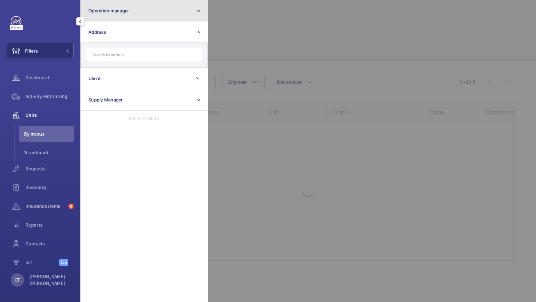
click at [144, 6] on button "Operation manager" at bounding box center [143, 10] width 127 height 21
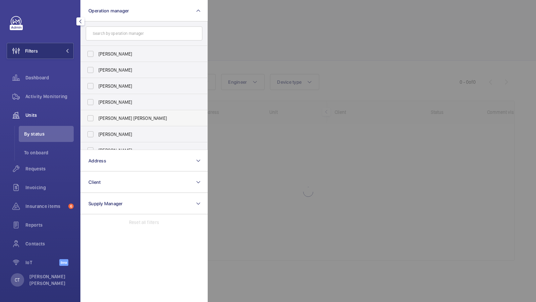
click at [104, 115] on span "Connor Tarpey" at bounding box center [144, 118] width 92 height 7
click at [97, 115] on input "Connor Tarpey" at bounding box center [90, 117] width 13 height 13
checkbox input "true"
click at [63, 48] on span "1" at bounding box center [61, 50] width 16 height 5
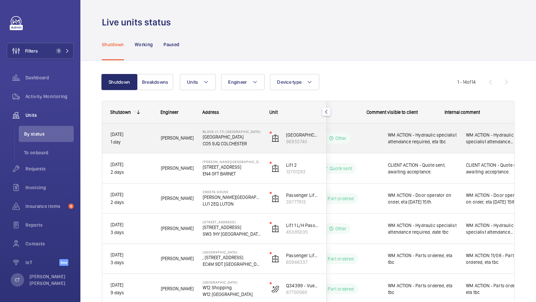
scroll to position [0, 121]
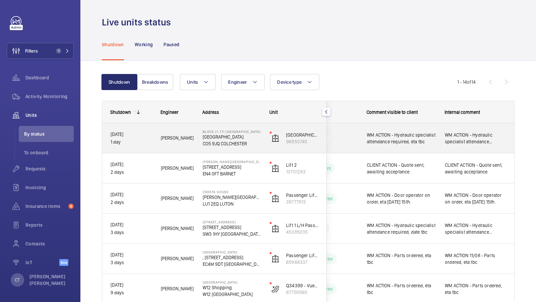
click at [473, 147] on div "WM ACTION - Hydraulic specialist attendance required, eta tbc" at bounding box center [475, 138] width 77 height 29
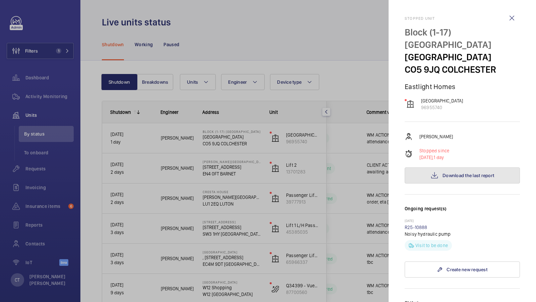
click at [455, 173] on span "Download the last report" at bounding box center [468, 175] width 52 height 5
click at [338, 185] on div at bounding box center [268, 151] width 536 height 302
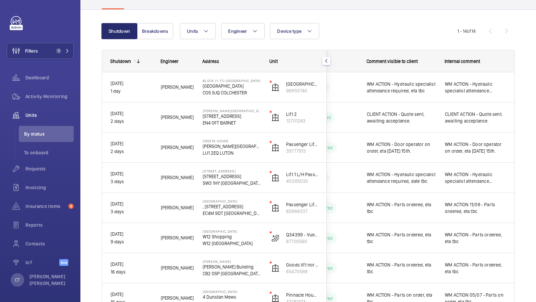
scroll to position [0, 0]
